Goal: Navigation & Orientation: Find specific page/section

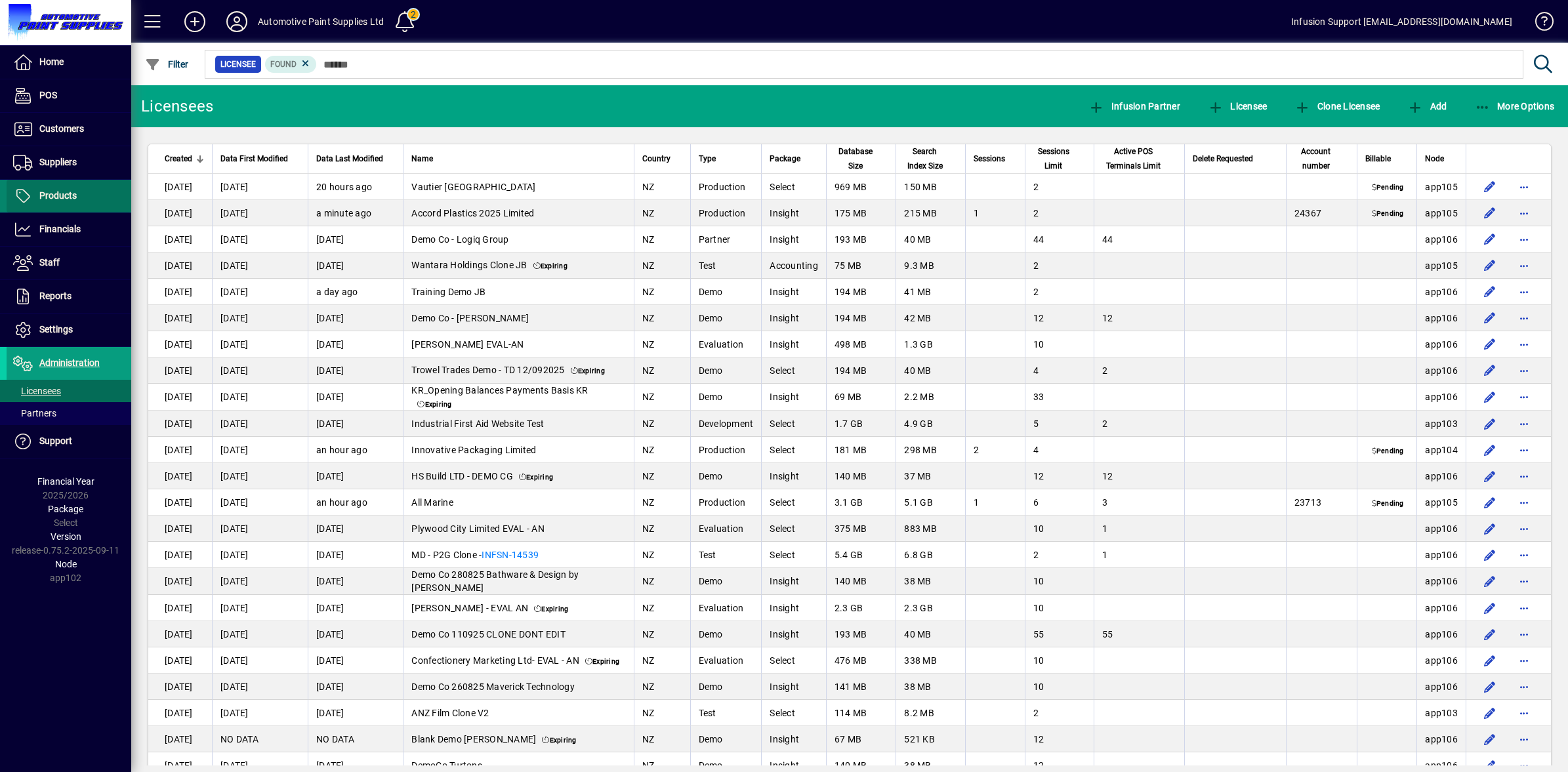
click at [51, 191] on span "Products" at bounding box center [57, 196] width 37 height 11
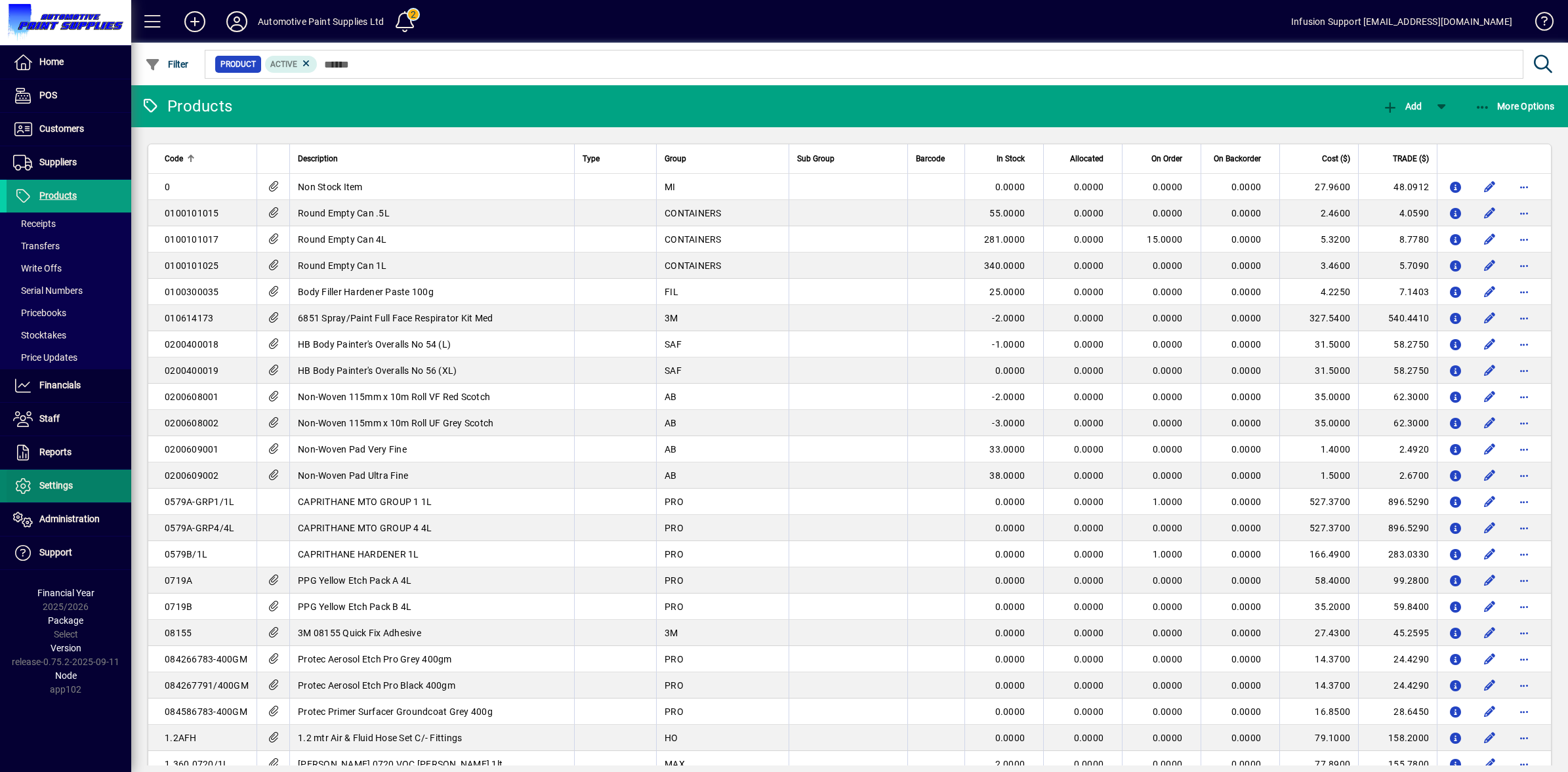
click at [26, 486] on icon at bounding box center [22, 485] width 20 height 16
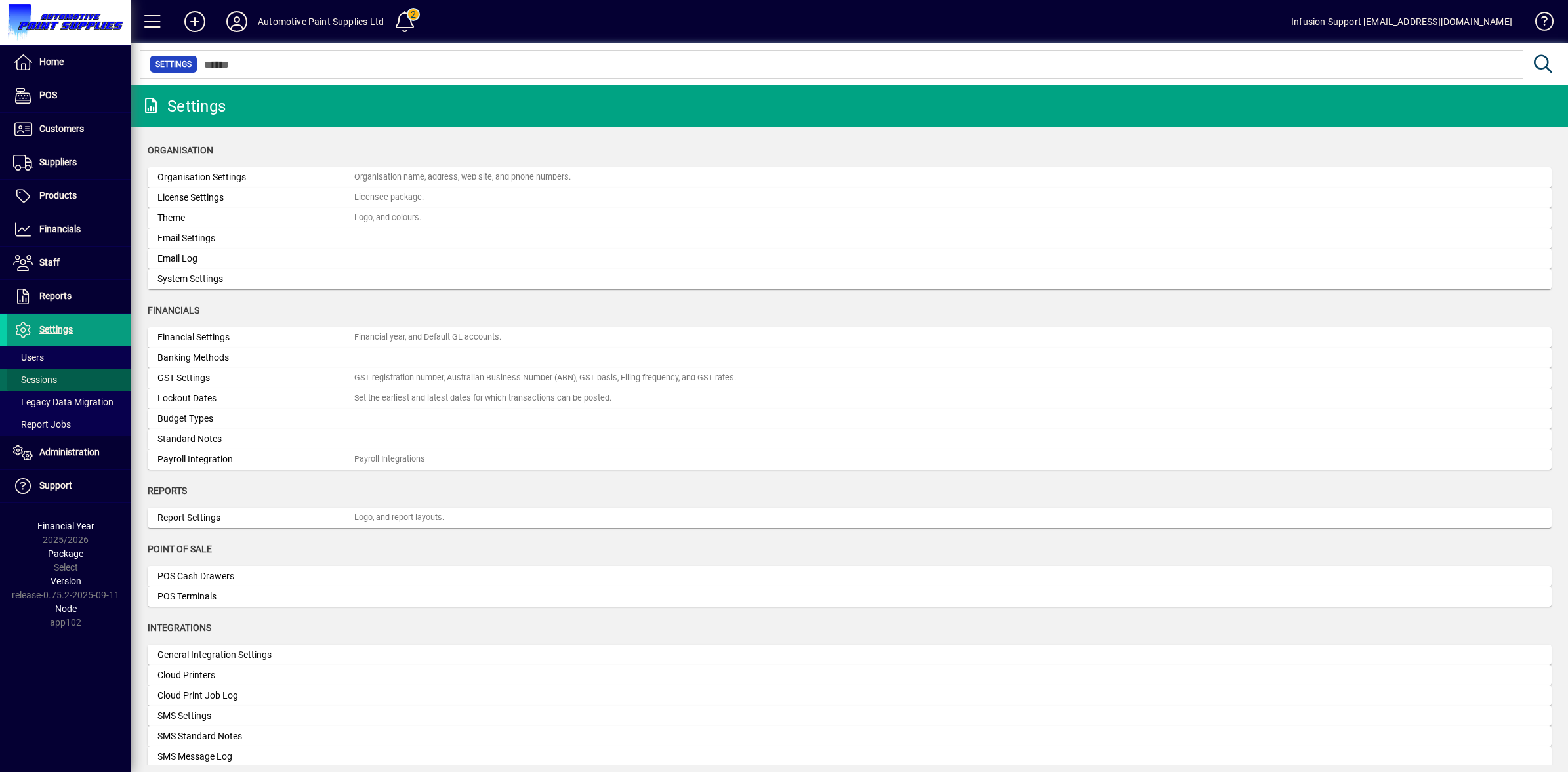
click at [39, 385] on span "Sessions" at bounding box center [34, 380] width 44 height 11
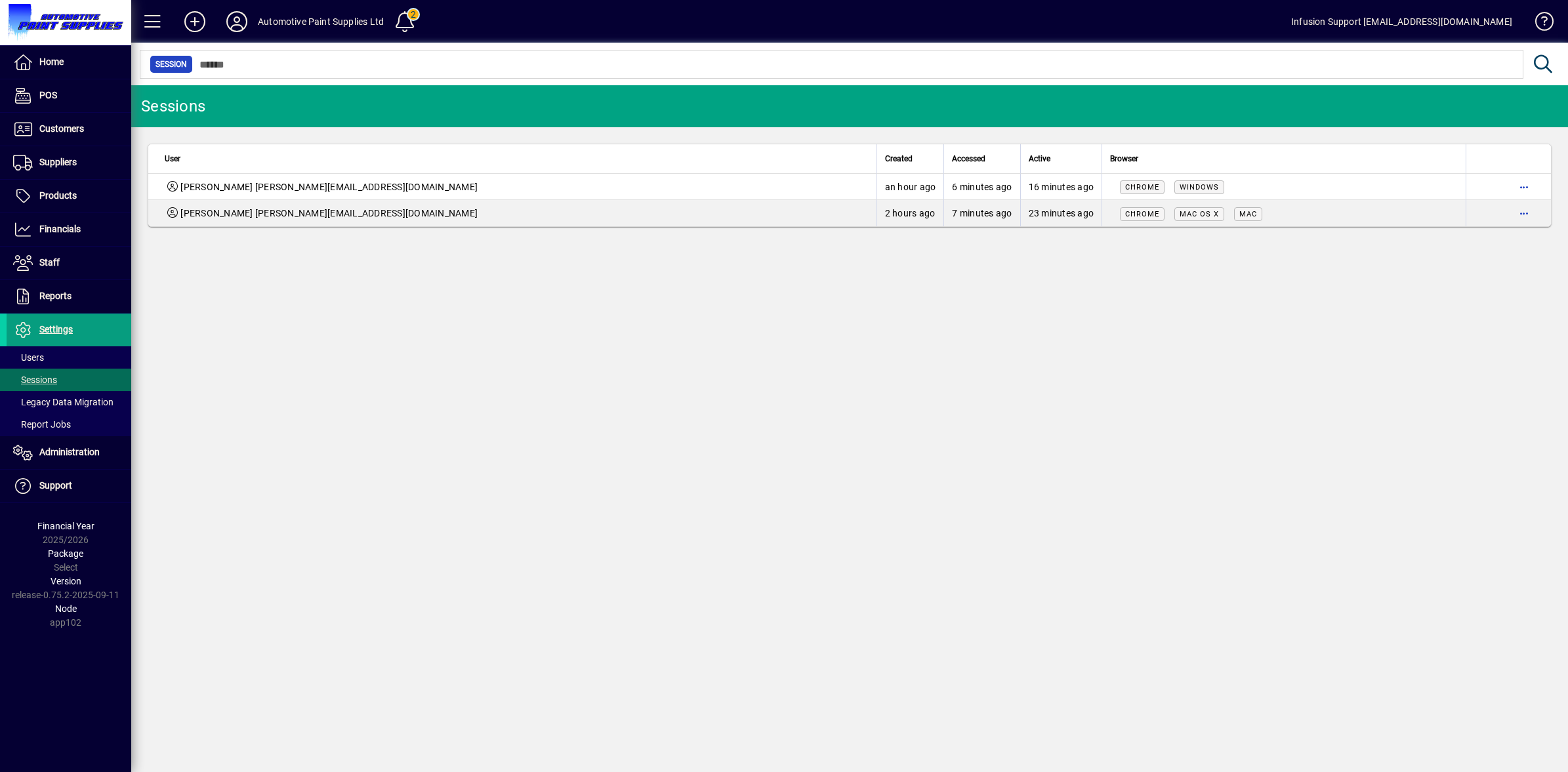
click at [1416, 328] on div "Sessions User Created Accessed Active Browser [PERSON_NAME] [PERSON_NAME][EMAIL…" at bounding box center [850, 428] width 1436 height 686
click at [234, 24] on icon at bounding box center [237, 22] width 26 height 21
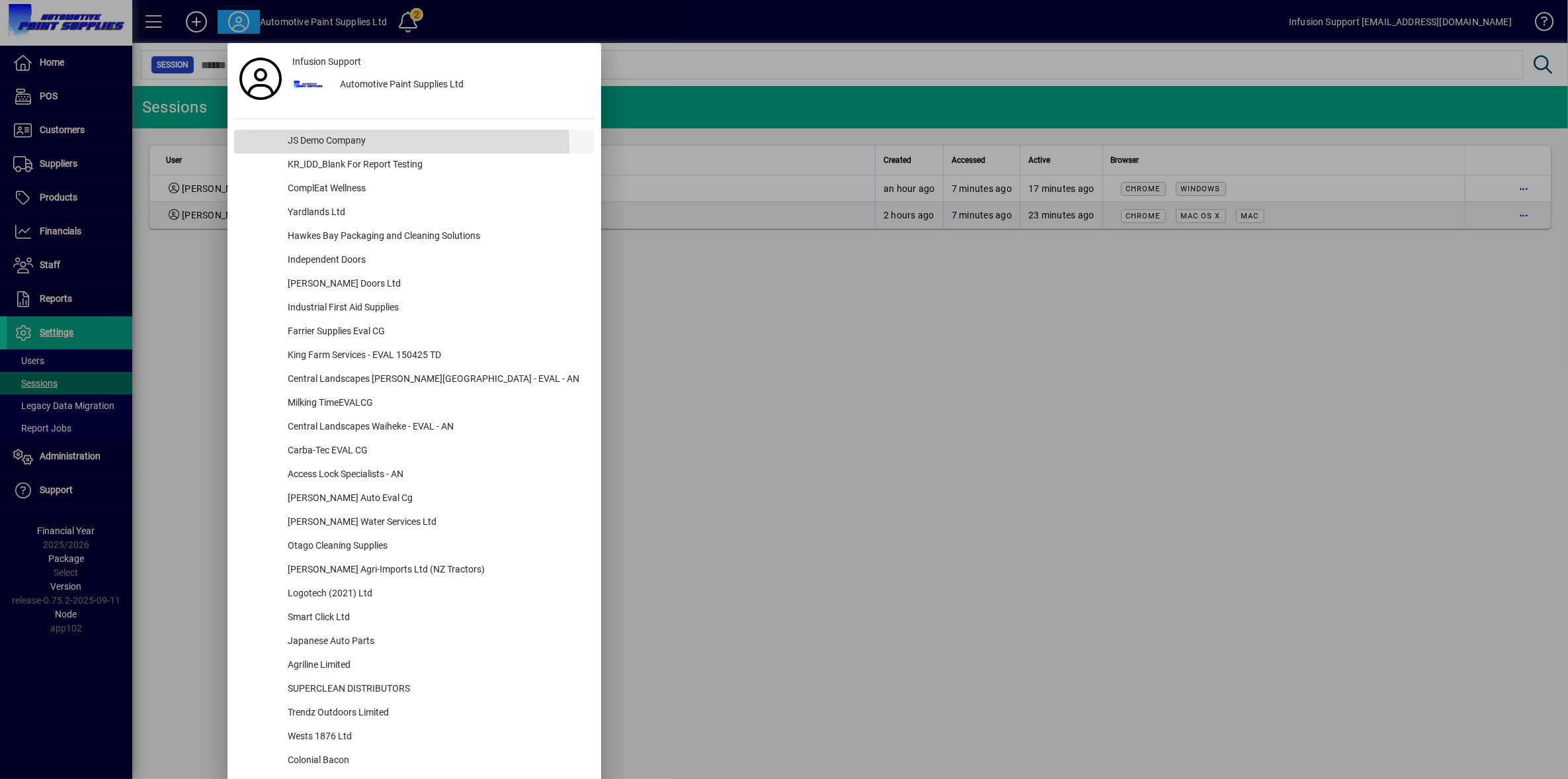
click at [326, 146] on div "JS Demo Company" at bounding box center [436, 142] width 318 height 24
